Goal: Check status: Check status

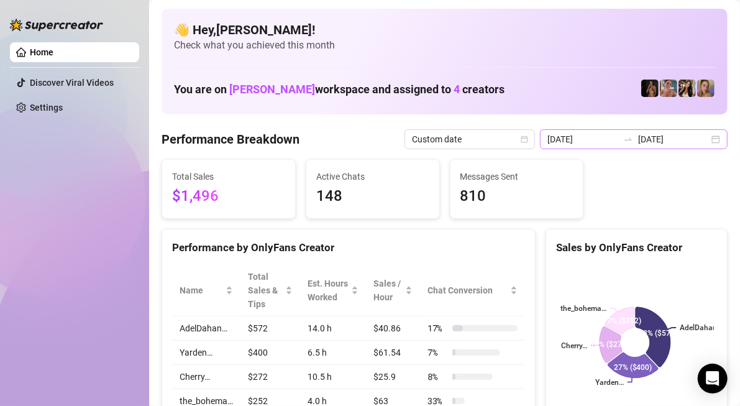
click at [709, 137] on div "[DATE] [DATE]" at bounding box center [634, 139] width 188 height 20
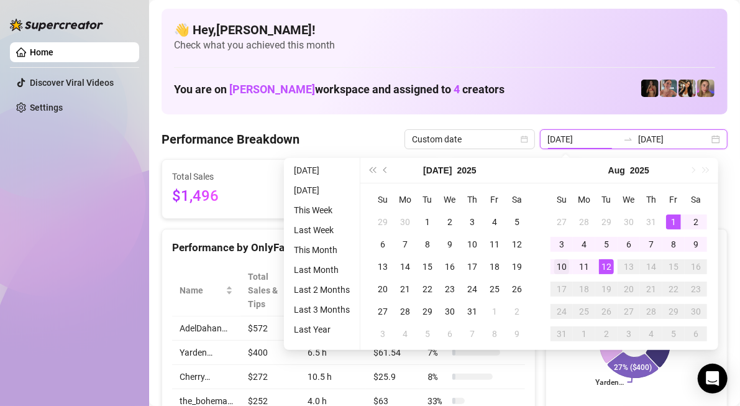
type input "[DATE]"
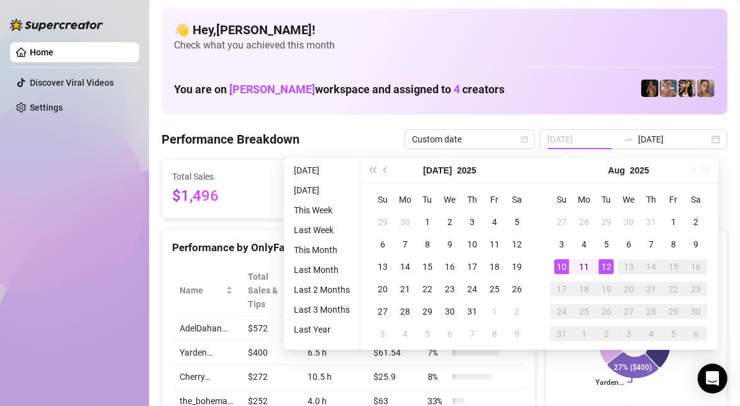
click at [564, 266] on div "10" at bounding box center [562, 266] width 15 height 15
type input "[DATE]"
click at [569, 267] on td "10" at bounding box center [562, 266] width 22 height 22
click at [569, 267] on rect at bounding box center [635, 342] width 158 height 155
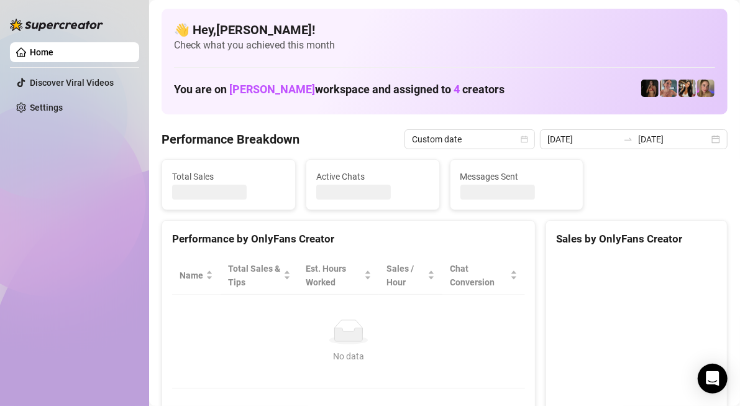
type input "[DATE]"
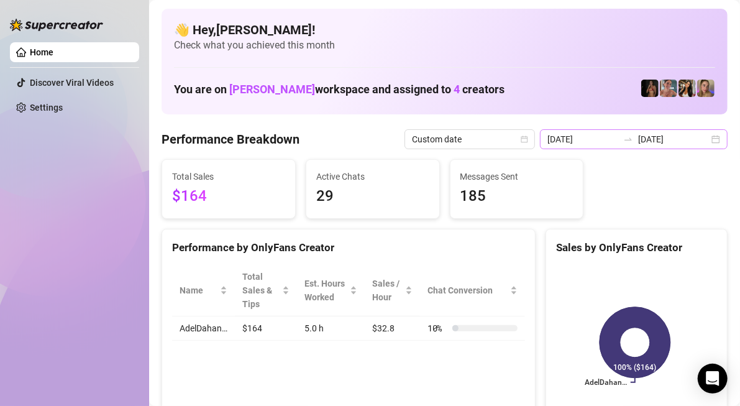
click at [709, 142] on div "[DATE] [DATE]" at bounding box center [634, 139] width 188 height 20
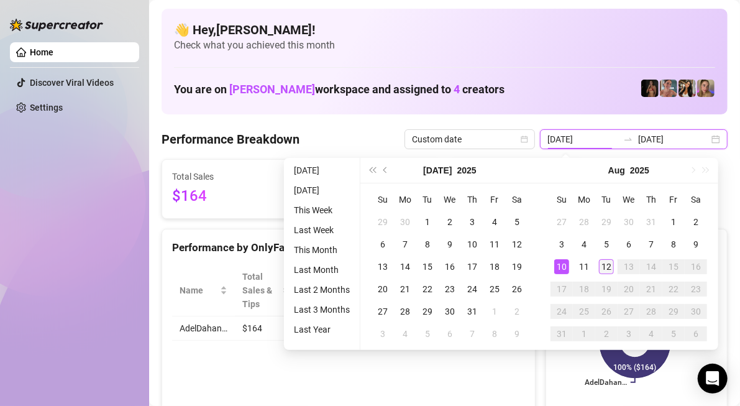
type input "[DATE]"
click at [610, 271] on div "12" at bounding box center [606, 266] width 15 height 15
click at [710, 136] on div "[DATE] [DATE]" at bounding box center [634, 139] width 188 height 20
type input "[DATE]"
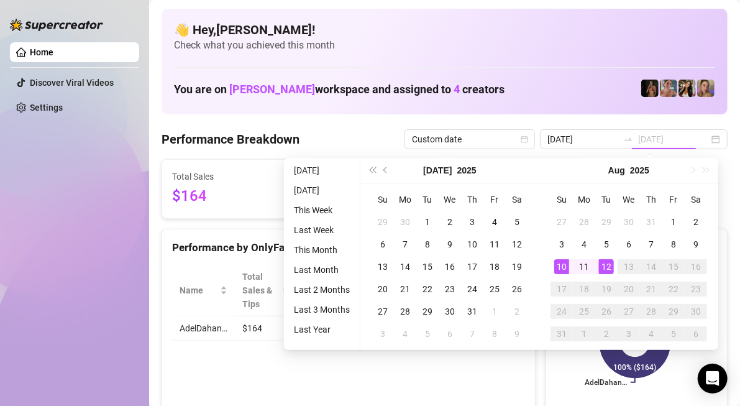
click at [561, 265] on div "10" at bounding box center [562, 266] width 15 height 15
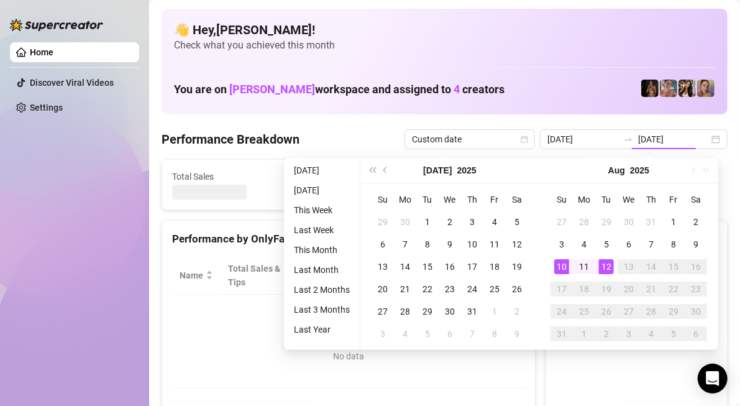
type input "[DATE]"
